Goal: Task Accomplishment & Management: Complete application form

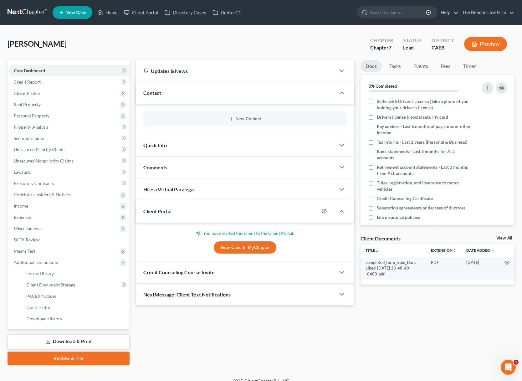
click at [79, 16] on link "New Case" at bounding box center [73, 12] width 40 height 13
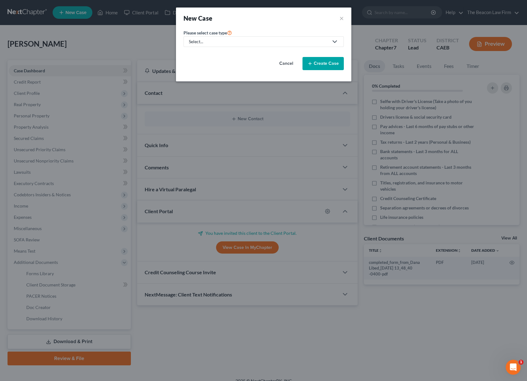
click at [261, 43] on div "Select..." at bounding box center [259, 41] width 140 height 6
click at [203, 53] on div "Bankruptcy" at bounding box center [200, 54] width 23 height 6
select select "15"
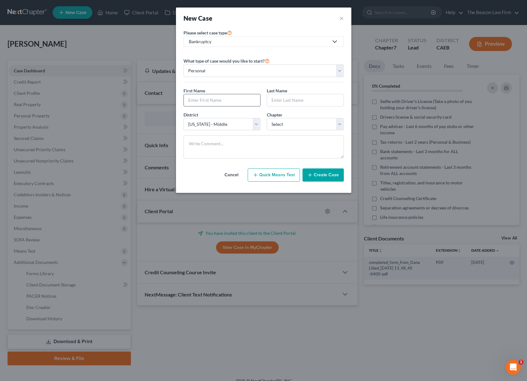
click at [241, 103] on input "text" at bounding box center [222, 100] width 76 height 12
paste input "[PERSON_NAME], MD 20715"
drag, startPoint x: 234, startPoint y: 101, endPoint x: 156, endPoint y: 94, distance: 78.5
click at [156, 94] on div "New Case × Please select case type * Bankruptcy Bankruptcy Other What type of c…" at bounding box center [263, 190] width 527 height 381
type input "[PERSON_NAME]"
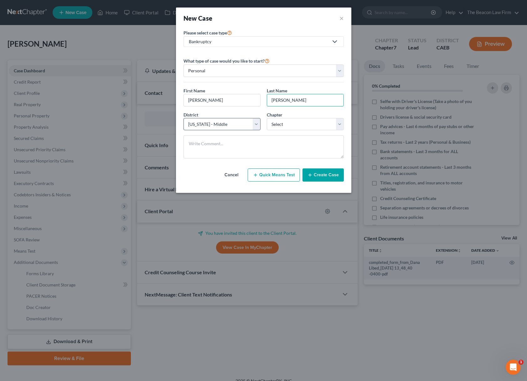
type input "[PERSON_NAME]"
select select "38"
select select "0"
click at [209, 155] on textarea at bounding box center [263, 146] width 160 height 23
click at [315, 173] on button "Create Case" at bounding box center [322, 174] width 41 height 13
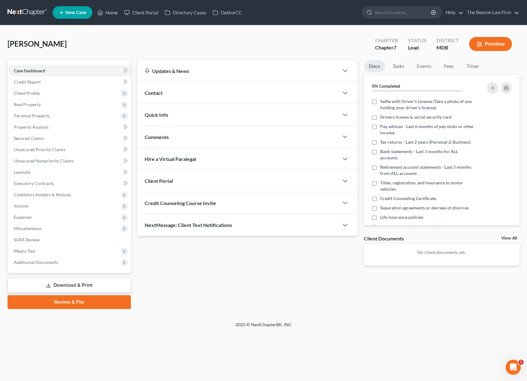
click at [169, 181] on span "Client Portal" at bounding box center [159, 181] width 28 height 6
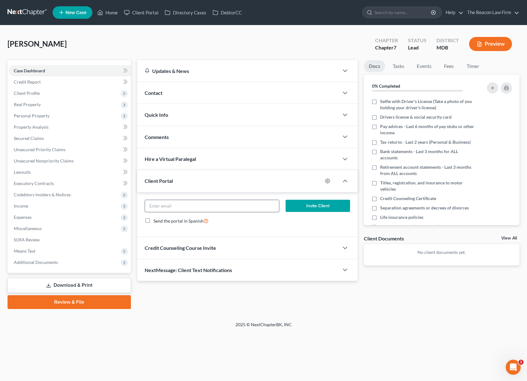
drag, startPoint x: 228, startPoint y: 206, endPoint x: 229, endPoint y: 201, distance: 4.7
click at [228, 205] on input "email" at bounding box center [212, 206] width 134 height 12
paste input "[EMAIL_ADDRESS][DOMAIN_NAME]"
type input "[EMAIL_ADDRESS][DOMAIN_NAME]"
click at [312, 204] on button "Invite Client" at bounding box center [317, 206] width 64 height 13
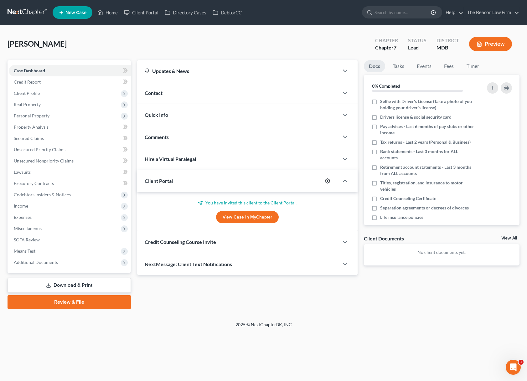
click at [325, 178] on icon "button" at bounding box center [327, 180] width 5 height 5
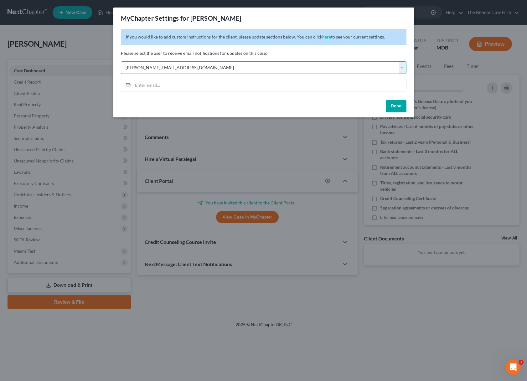
select select "2"
click at [392, 106] on button "Done" at bounding box center [396, 106] width 21 height 13
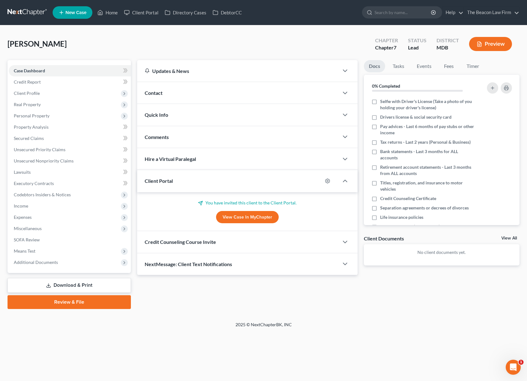
click at [235, 220] on link "View Case in MyChapter" at bounding box center [247, 217] width 63 height 13
click at [142, 16] on link "Client Portal" at bounding box center [141, 12] width 41 height 11
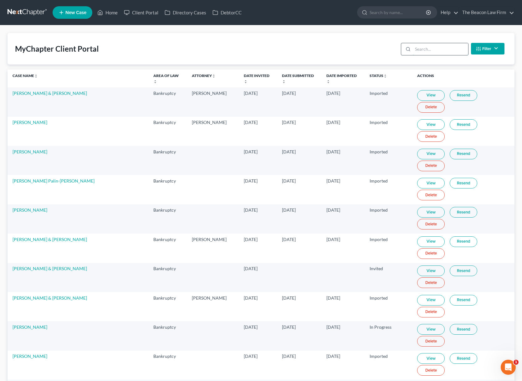
click at [423, 52] on input "search" at bounding box center [440, 49] width 55 height 12
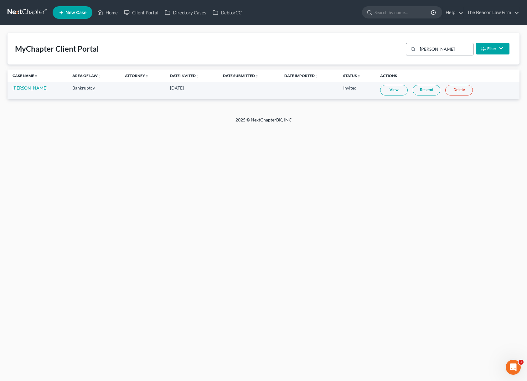
type input "[PERSON_NAME]"
click at [427, 91] on link "Resend" at bounding box center [426, 90] width 28 height 11
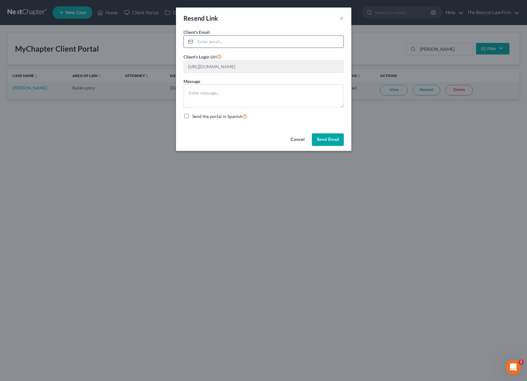
click at [244, 41] on input "email" at bounding box center [269, 42] width 148 height 12
paste input "[PERSON_NAME] <[EMAIL_ADDRESS][DOMAIN_NAME]>"
click at [324, 141] on button "Send Email" at bounding box center [328, 139] width 32 height 13
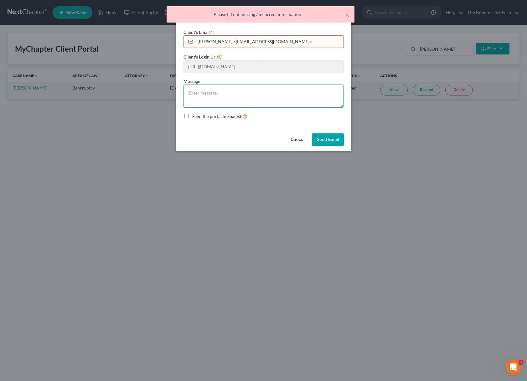
click at [280, 102] on textarea at bounding box center [263, 95] width 160 height 23
drag, startPoint x: 292, startPoint y: 44, endPoint x: 239, endPoint y: 36, distance: 54.1
click at [239, 36] on input "[PERSON_NAME] <[EMAIL_ADDRESS][DOMAIN_NAME]>" at bounding box center [269, 42] width 148 height 12
click at [293, 49] on form "Client's Email * [PERSON_NAME] <[EMAIL_ADDRESS][DOMAIN_NAME]> Client's Login Ur…" at bounding box center [263, 74] width 160 height 91
click at [287, 43] on input "[PERSON_NAME] <[EMAIL_ADDRESS][DOMAIN_NAME]>" at bounding box center [269, 42] width 148 height 12
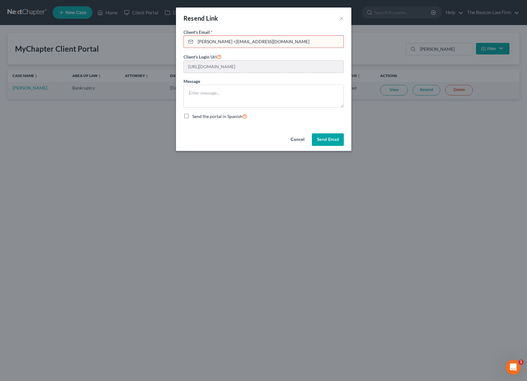
drag, startPoint x: 228, startPoint y: 42, endPoint x: 225, endPoint y: 69, distance: 27.8
click at [183, 36] on div "[PERSON_NAME] <[EMAIL_ADDRESS][DOMAIN_NAME]" at bounding box center [263, 41] width 160 height 13
type input "[EMAIL_ADDRESS][DOMAIN_NAME]"
click at [338, 138] on button "Send Email" at bounding box center [328, 139] width 32 height 13
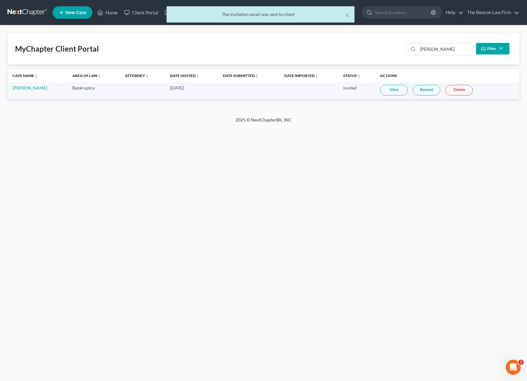
click at [344, 157] on div "Home New Case Client Portal Directory Cases DebtorCC The Beacon Law Firm [EMAIL…" at bounding box center [263, 190] width 527 height 381
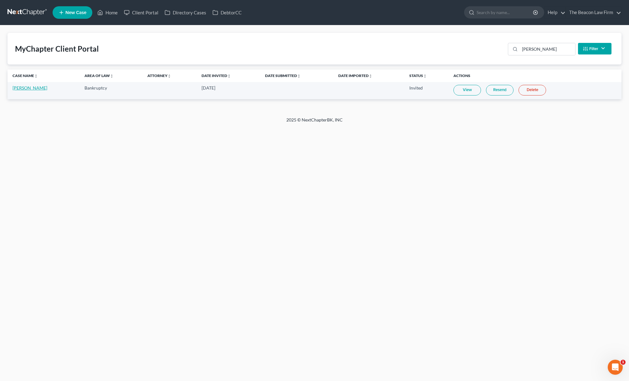
click at [37, 87] on link "[PERSON_NAME]" at bounding box center [30, 87] width 35 height 5
